Goal: Information Seeking & Learning: Learn about a topic

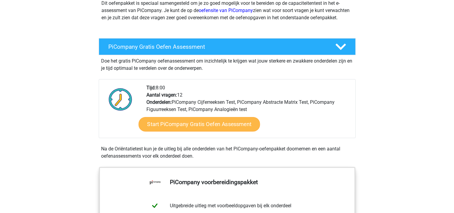
scroll to position [82, 0]
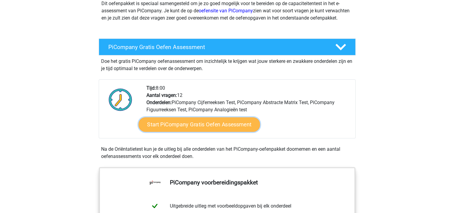
click at [198, 132] on link "Start PiCompany Gratis Oefen Assessment" at bounding box center [199, 124] width 122 height 14
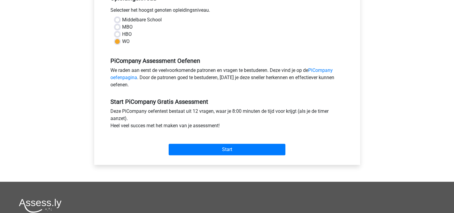
scroll to position [140, 0]
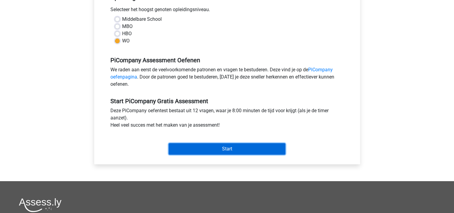
click at [229, 154] on input "Start" at bounding box center [227, 148] width 117 height 11
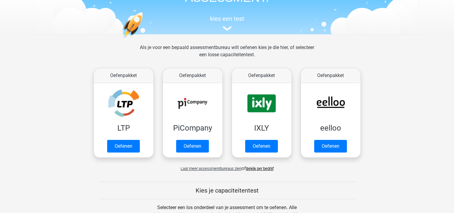
scroll to position [31, 0]
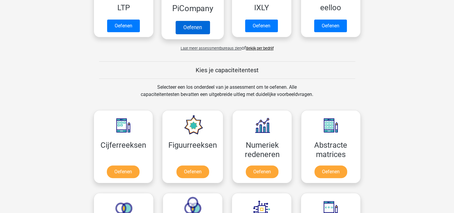
scroll to position [172, 0]
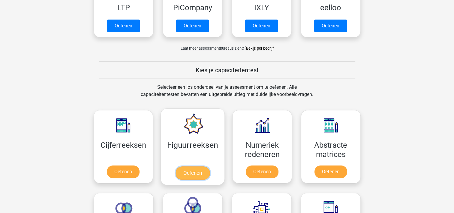
click at [189, 166] on link "Oefenen" at bounding box center [193, 172] width 34 height 13
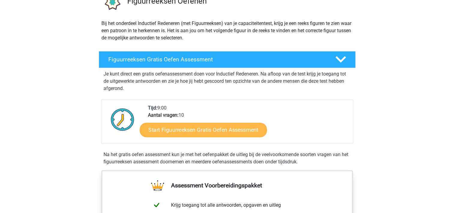
scroll to position [56, 0]
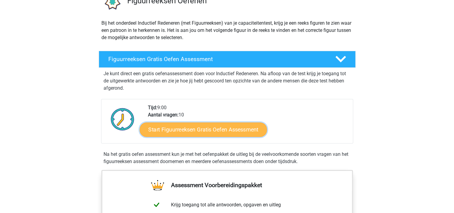
click at [200, 124] on link "Start Figuurreeksen Gratis Oefen Assessment" at bounding box center [203, 129] width 127 height 14
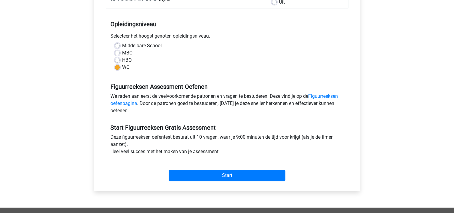
scroll to position [111, 0]
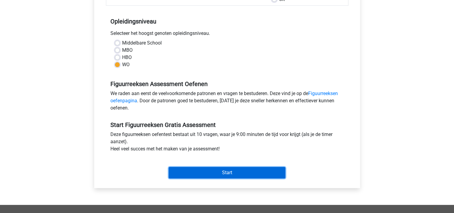
click at [233, 172] on input "Start" at bounding box center [227, 172] width 117 height 11
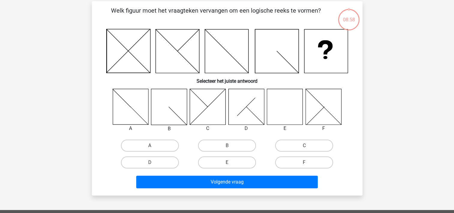
scroll to position [28, 0]
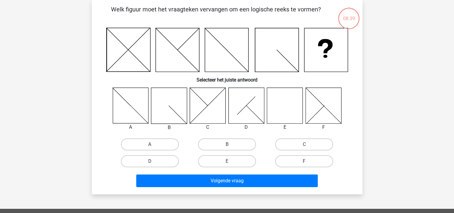
click at [281, 110] on icon at bounding box center [285, 105] width 36 height 36
click at [230, 163] on input "E" at bounding box center [229, 163] width 4 height 4
radio input "true"
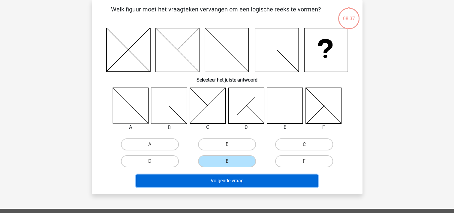
click at [231, 179] on button "Volgende vraag" at bounding box center [227, 180] width 182 height 13
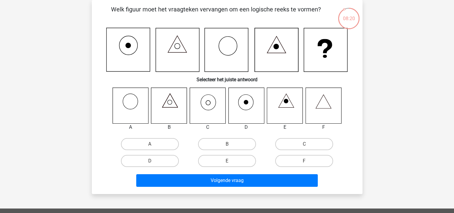
click at [209, 110] on icon at bounding box center [208, 105] width 36 height 36
click at [313, 144] on label "C" at bounding box center [304, 144] width 58 height 12
click at [308, 144] on input "C" at bounding box center [306, 146] width 4 height 4
radio input "true"
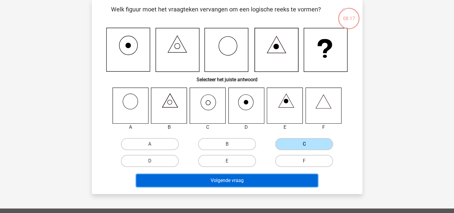
click at [232, 176] on button "Volgende vraag" at bounding box center [227, 180] width 182 height 13
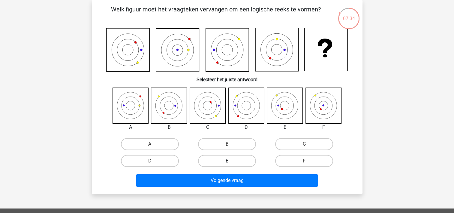
click at [236, 163] on label "E" at bounding box center [227, 161] width 58 height 12
click at [231, 163] on input "E" at bounding box center [229, 163] width 4 height 4
radio input "true"
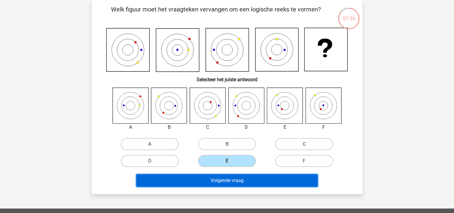
click at [233, 180] on button "Volgende vraag" at bounding box center [227, 180] width 182 height 13
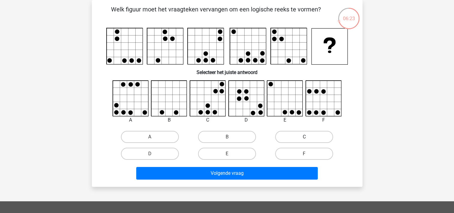
click at [301, 136] on label "C" at bounding box center [304, 137] width 58 height 12
click at [304, 137] on input "C" at bounding box center [306, 139] width 4 height 4
radio input "true"
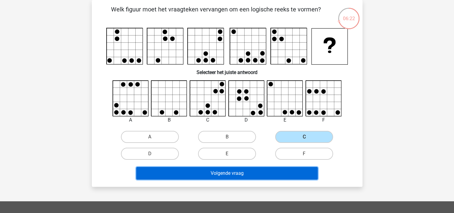
click at [238, 174] on button "Volgende vraag" at bounding box center [227, 173] width 182 height 13
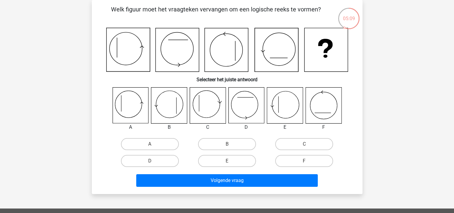
click at [127, 101] on icon at bounding box center [131, 105] width 36 height 36
click at [156, 148] on label "A" at bounding box center [150, 144] width 58 height 12
click at [154, 148] on input "A" at bounding box center [152, 146] width 4 height 4
radio input "true"
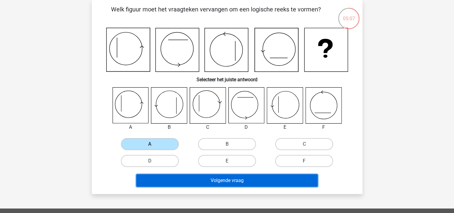
click at [210, 177] on button "Volgende vraag" at bounding box center [227, 180] width 182 height 13
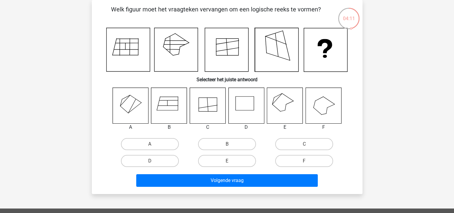
click at [165, 102] on icon at bounding box center [169, 105] width 36 height 36
click at [224, 143] on label "B" at bounding box center [227, 144] width 58 height 12
click at [227, 144] on input "B" at bounding box center [229, 146] width 4 height 4
radio input "true"
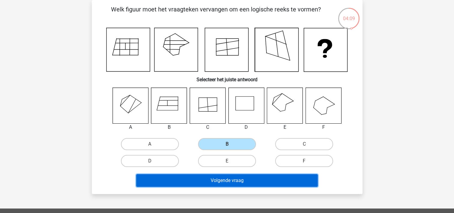
click at [235, 182] on button "Volgende vraag" at bounding box center [227, 180] width 182 height 13
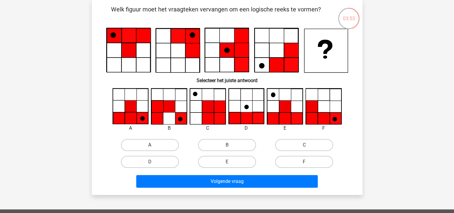
click at [149, 145] on label "A" at bounding box center [150, 145] width 58 height 12
click at [150, 145] on input "A" at bounding box center [152, 147] width 4 height 4
radio input "true"
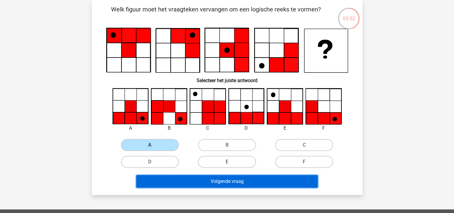
click at [241, 181] on button "Volgende vraag" at bounding box center [227, 181] width 182 height 13
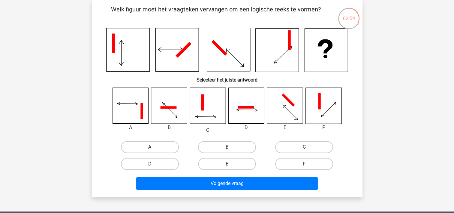
click at [147, 145] on label "A" at bounding box center [150, 147] width 58 height 12
click at [150, 147] on input "A" at bounding box center [152, 149] width 4 height 4
radio input "true"
click at [232, 175] on div "Volgende vraag" at bounding box center [227, 182] width 252 height 20
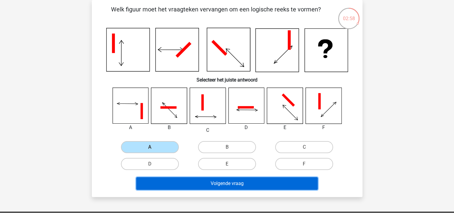
click at [226, 183] on button "Volgende vraag" at bounding box center [227, 183] width 182 height 13
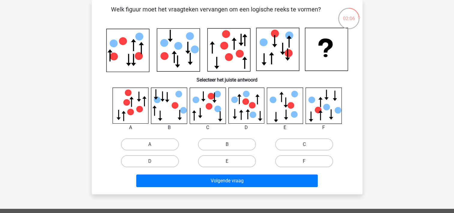
click at [125, 107] on icon at bounding box center [131, 105] width 36 height 36
click at [152, 147] on input "A" at bounding box center [152, 146] width 4 height 4
radio input "true"
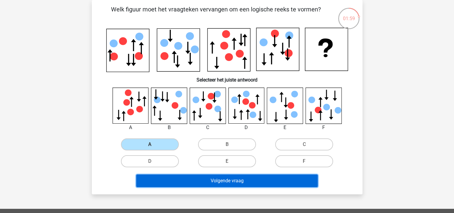
click at [227, 175] on button "Volgende vraag" at bounding box center [227, 180] width 182 height 13
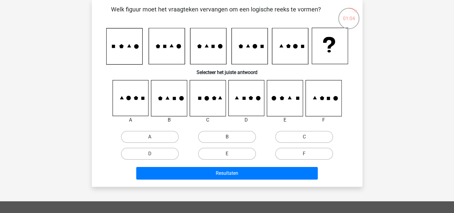
click at [215, 139] on label "B" at bounding box center [227, 137] width 58 height 12
click at [227, 139] on input "B" at bounding box center [229, 139] width 4 height 4
radio input "true"
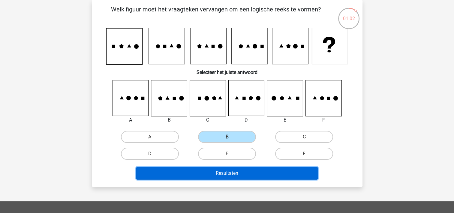
click at [228, 172] on button "Resultaten" at bounding box center [227, 173] width 182 height 13
